Goal: Navigation & Orientation: Find specific page/section

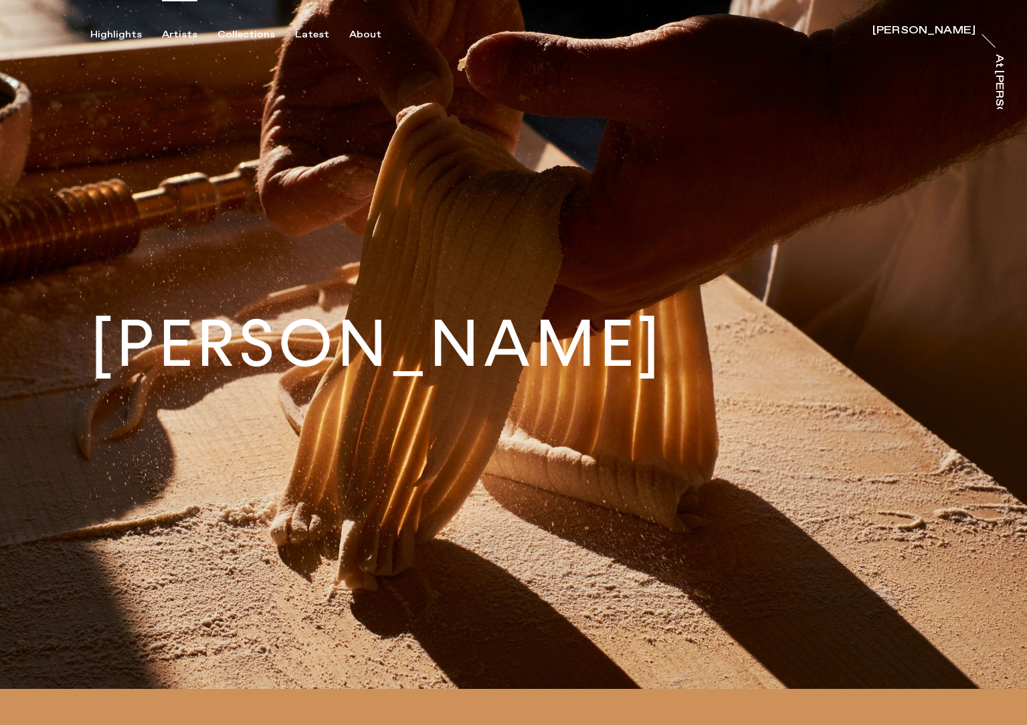
click at [174, 35] on div "Artists" at bounding box center [179, 35] width 35 height 12
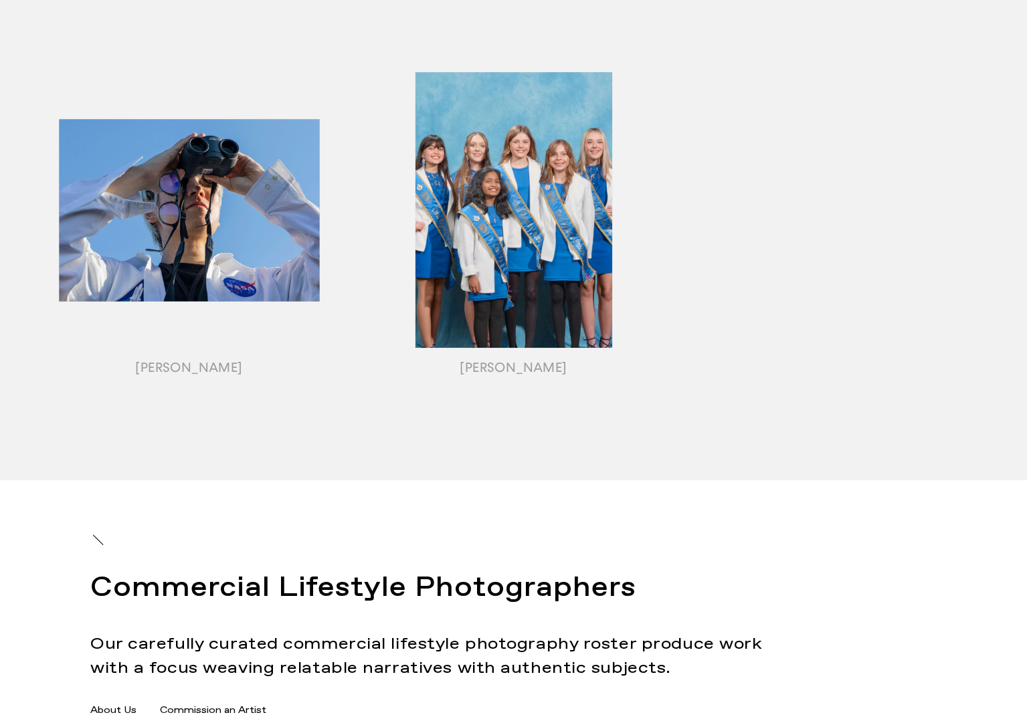
scroll to position [1659, 0]
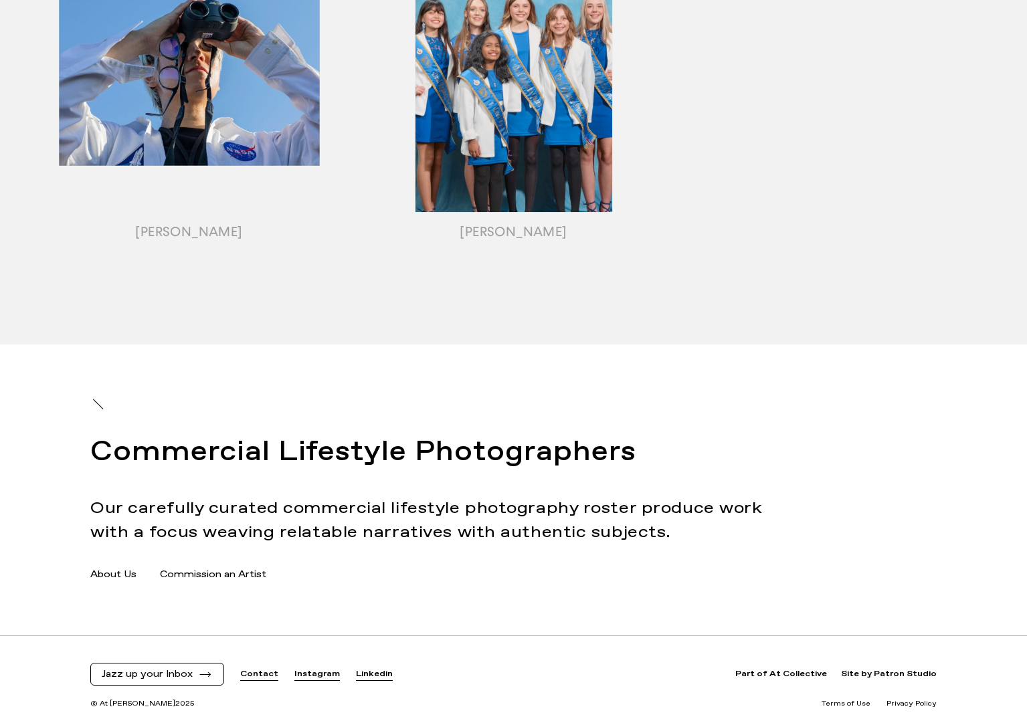
click at [124, 578] on link "About Us" at bounding box center [113, 575] width 46 height 14
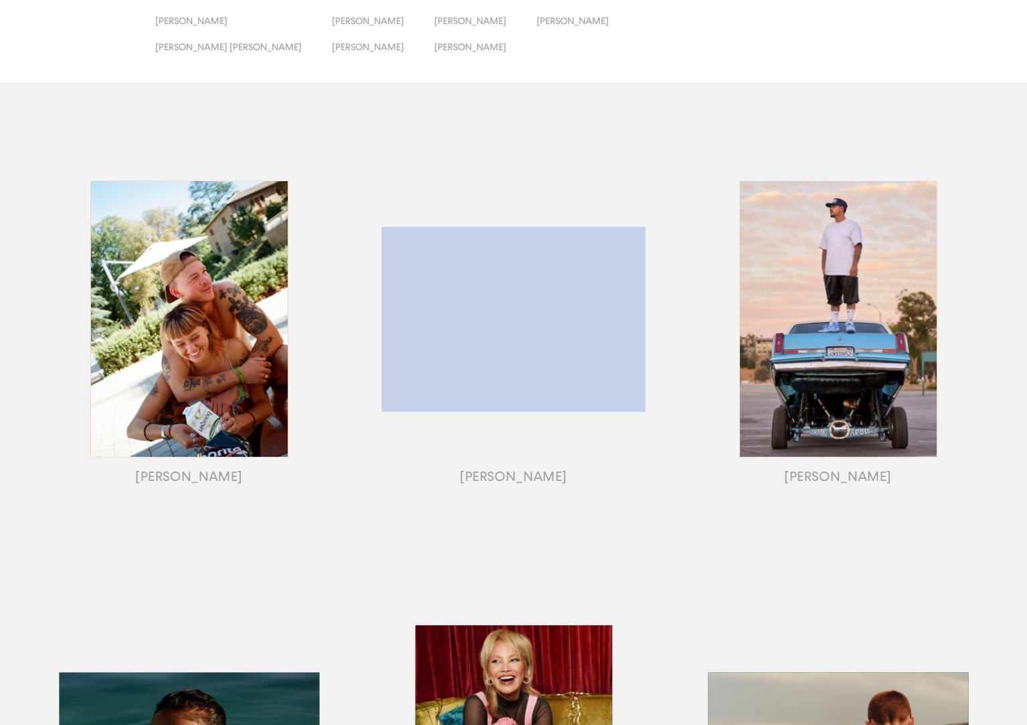
scroll to position [0, 0]
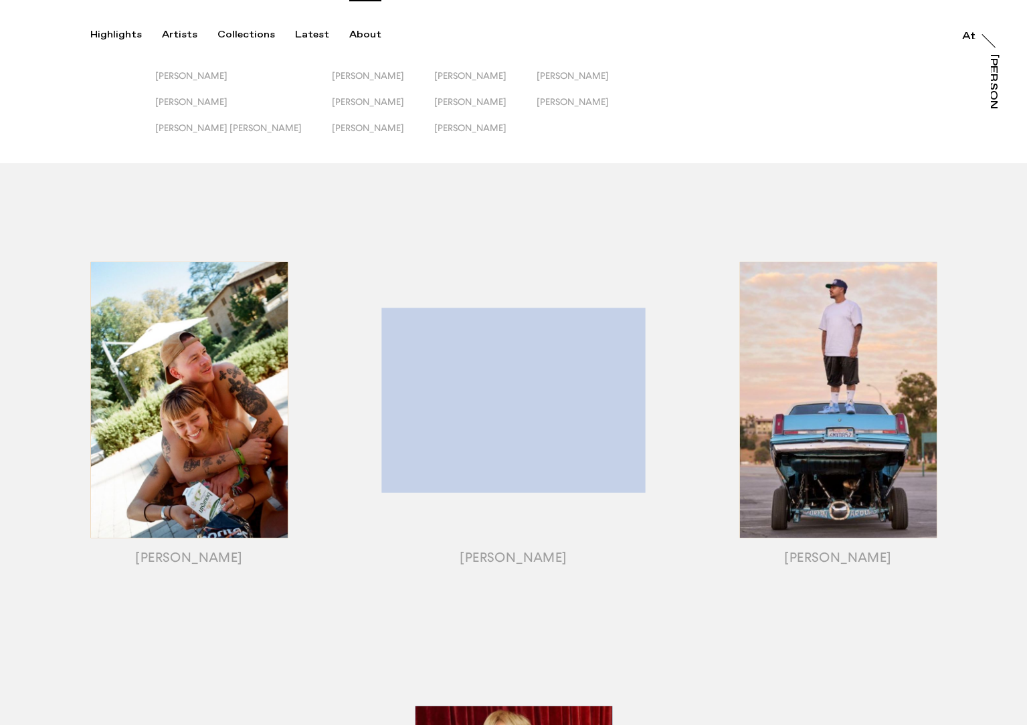
click at [359, 33] on div "About" at bounding box center [365, 35] width 32 height 12
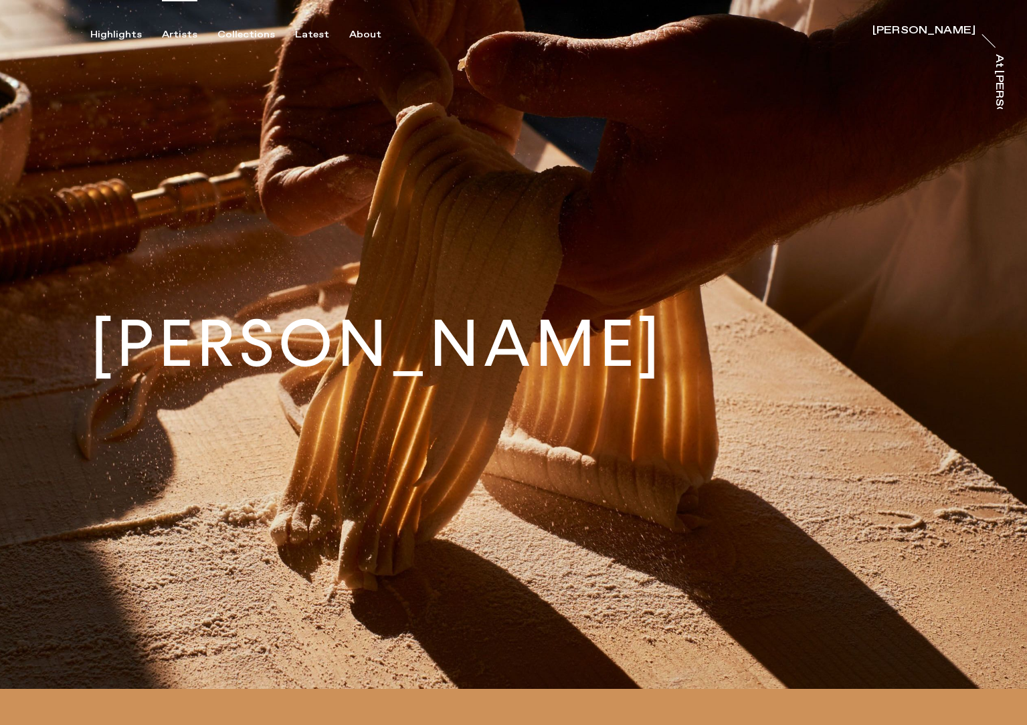
click at [174, 35] on div "Artists" at bounding box center [179, 35] width 35 height 12
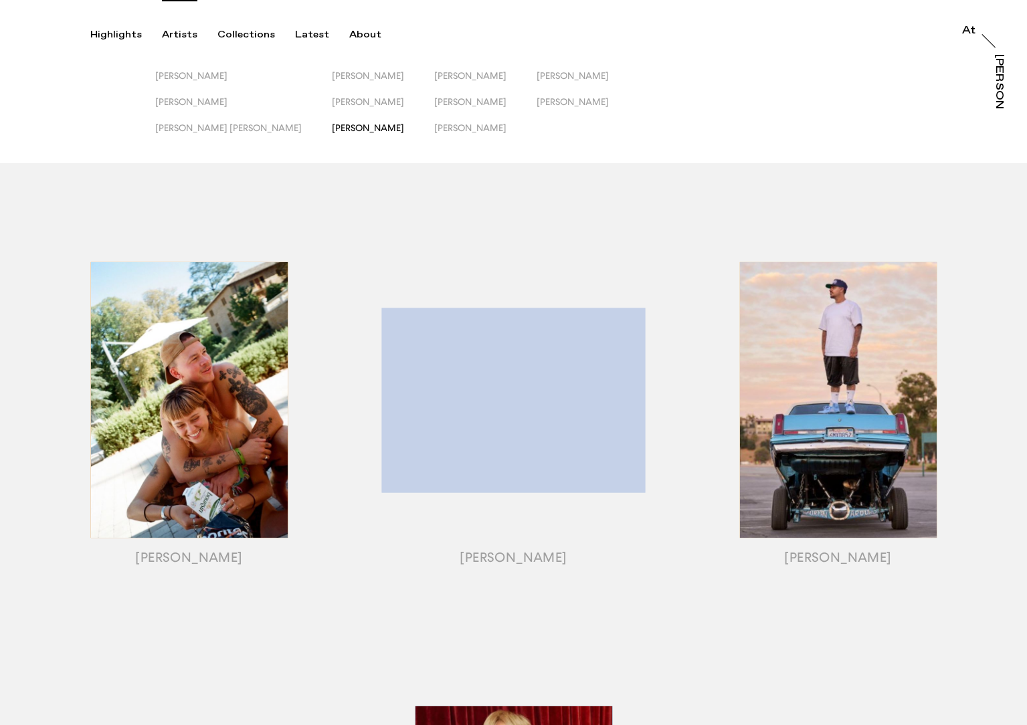
click at [332, 129] on span "[PERSON_NAME]" at bounding box center [368, 127] width 72 height 11
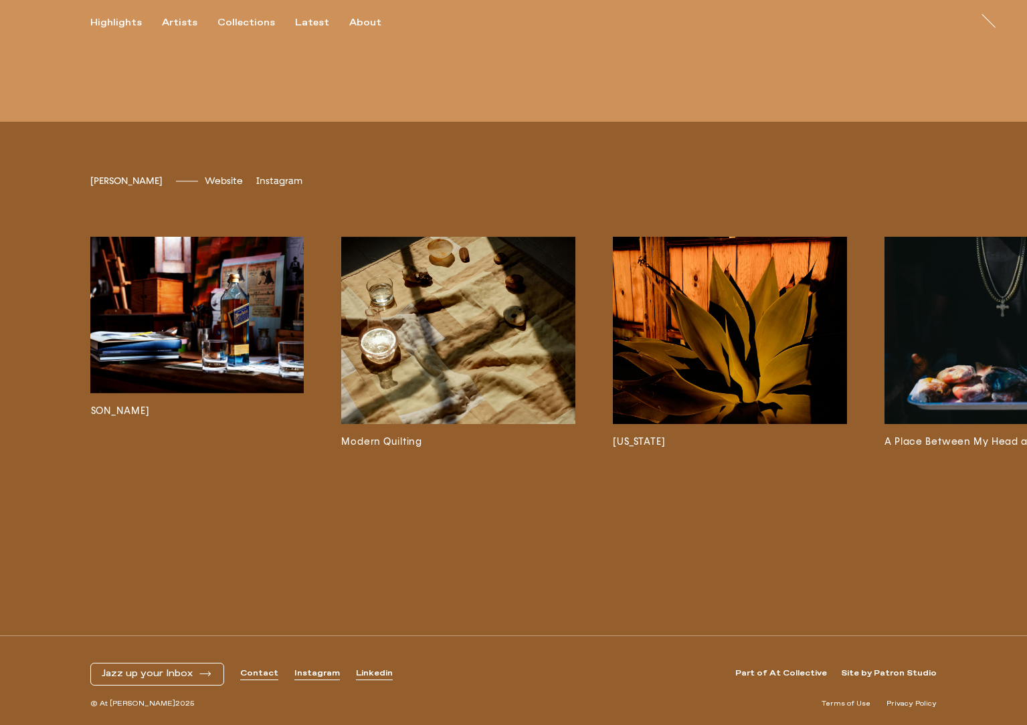
scroll to position [0, 1183]
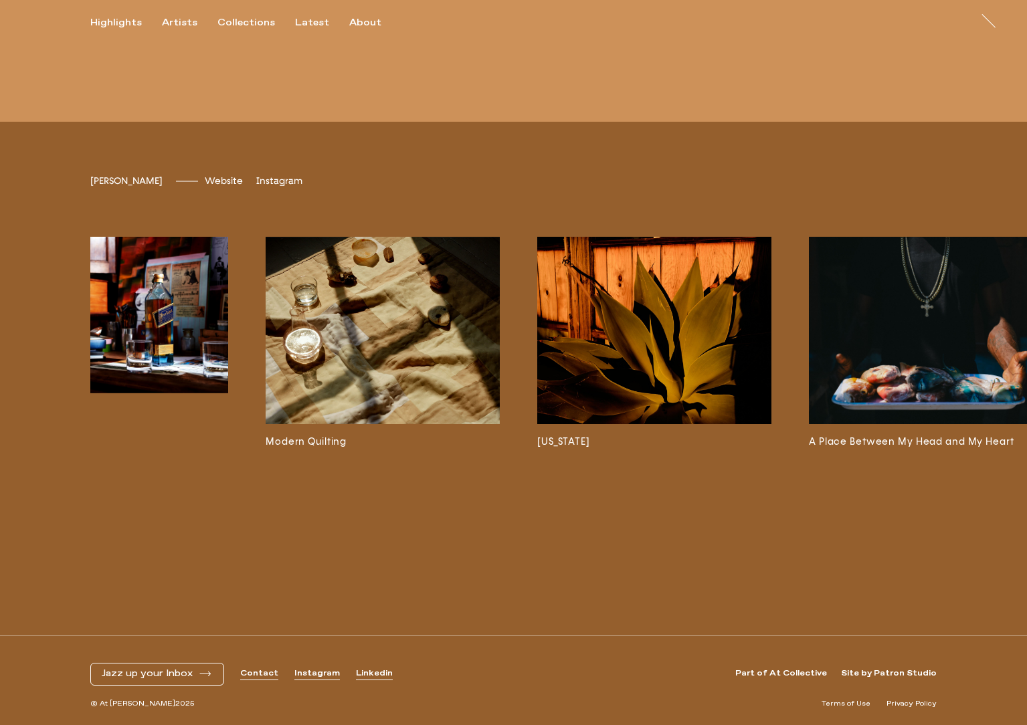
drag, startPoint x: 361, startPoint y: 361, endPoint x: 383, endPoint y: 381, distance: 30.3
click at [371, 348] on img at bounding box center [383, 330] width 234 height 187
